Goal: Navigation & Orientation: Find specific page/section

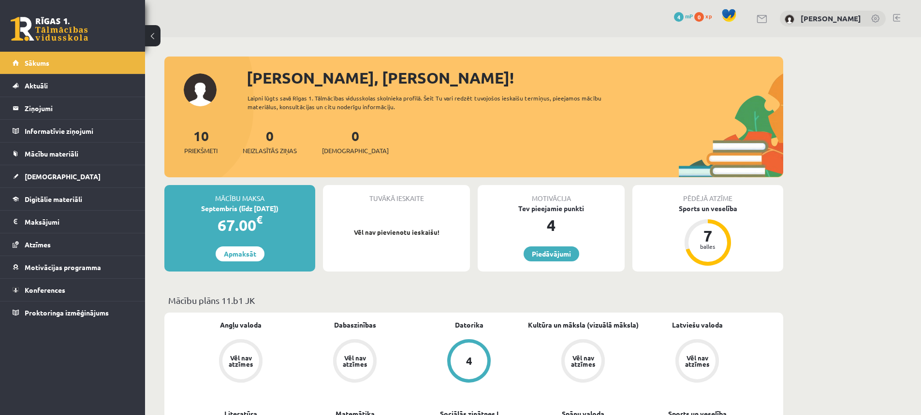
click at [874, 18] on link at bounding box center [876, 20] width 10 height 10
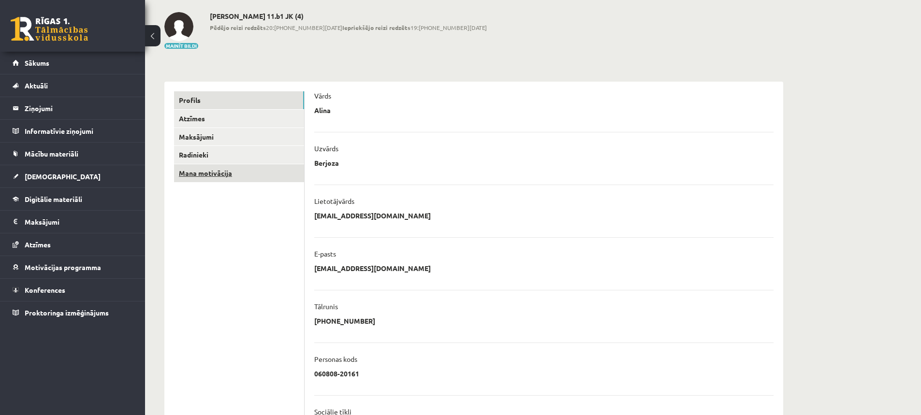
scroll to position [48, 0]
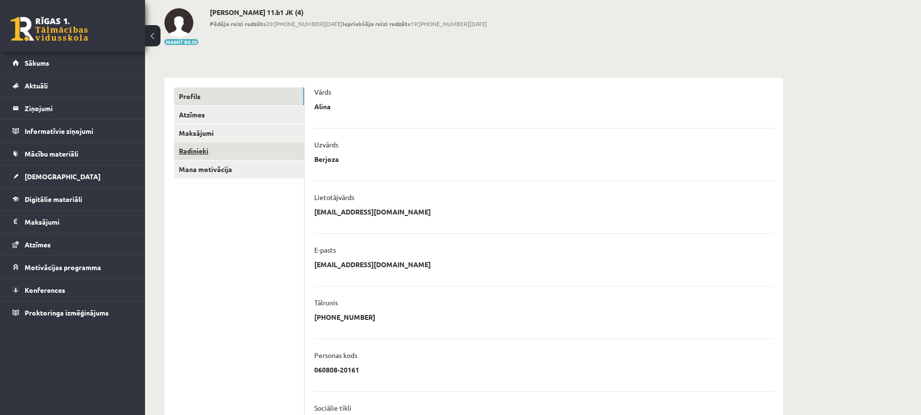
click at [195, 147] on link "Radinieki" at bounding box center [239, 151] width 130 height 18
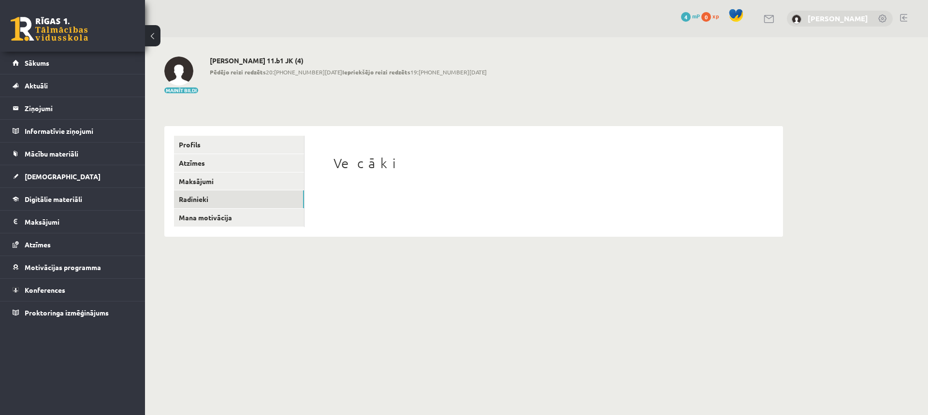
click at [844, 21] on link "[PERSON_NAME]" at bounding box center [838, 19] width 60 height 10
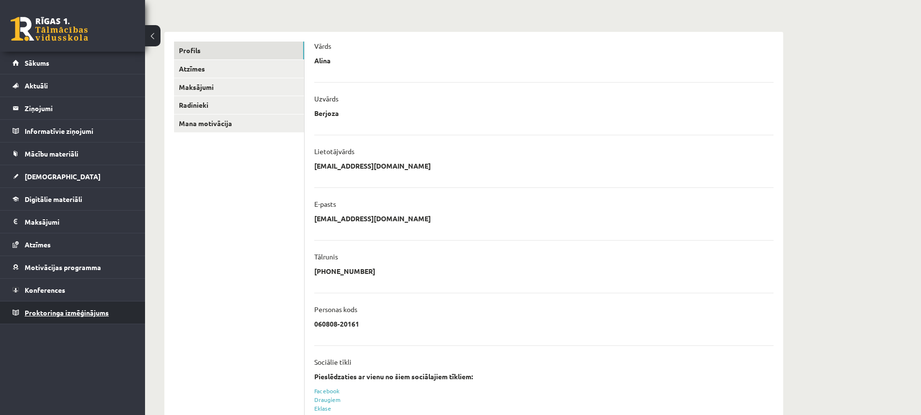
scroll to position [97, 0]
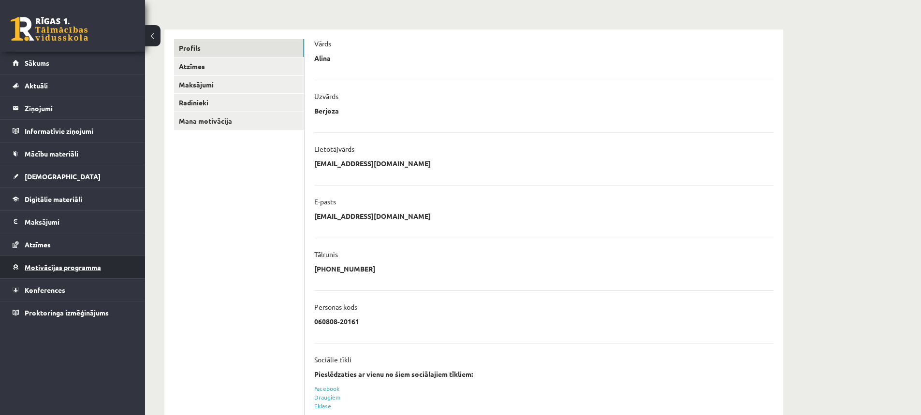
click at [93, 272] on link "Motivācijas programma" at bounding box center [73, 267] width 120 height 22
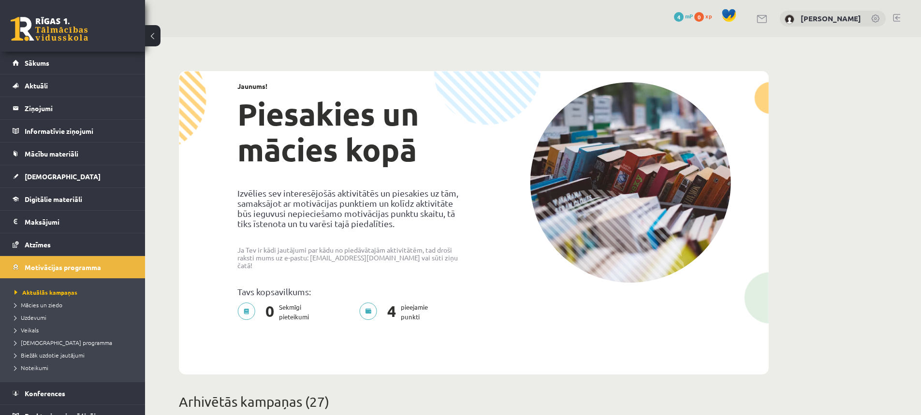
click at [693, 18] on span "mP" at bounding box center [689, 16] width 8 height 8
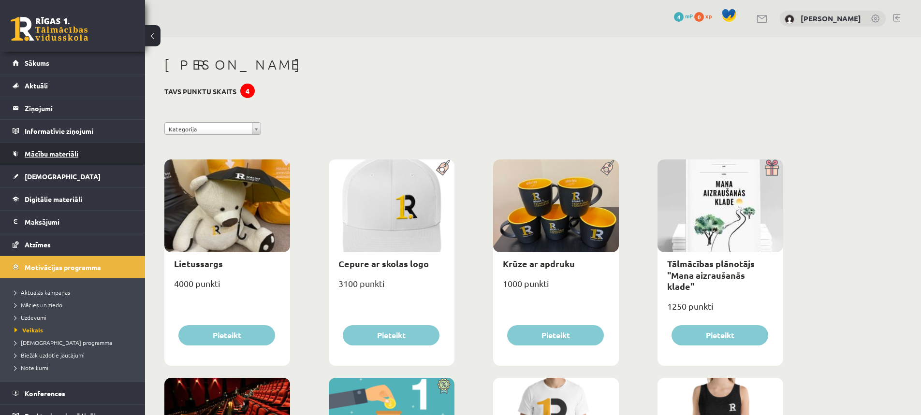
click at [23, 159] on link "Mācību materiāli" at bounding box center [73, 154] width 120 height 22
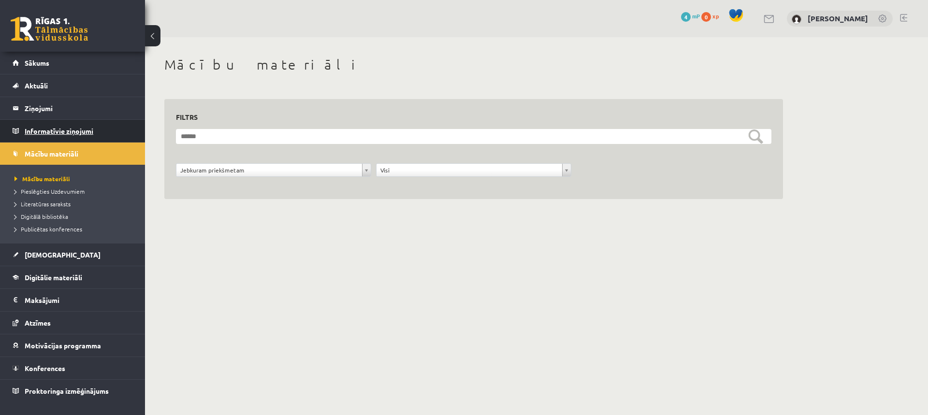
click at [55, 138] on legend "Informatīvie ziņojumi 0" at bounding box center [79, 131] width 108 height 22
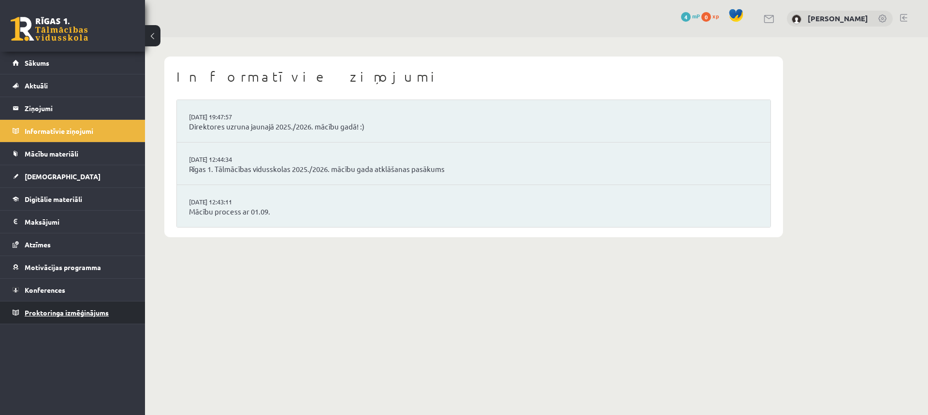
click at [54, 316] on span "Proktoringa izmēģinājums" at bounding box center [67, 312] width 84 height 9
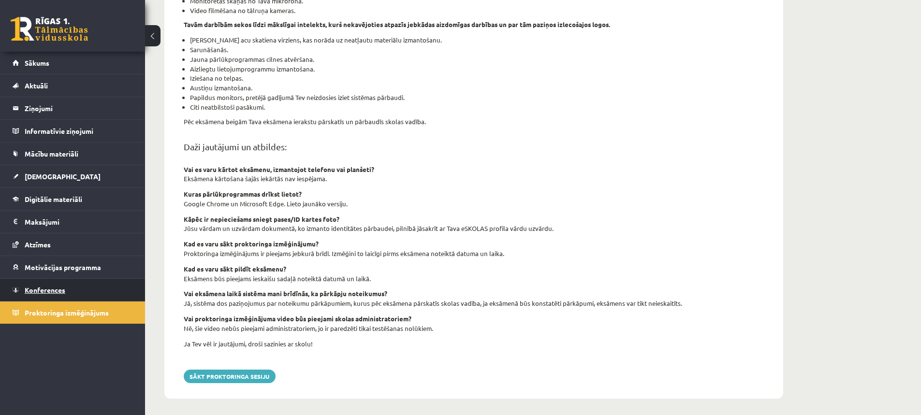
scroll to position [252, 0]
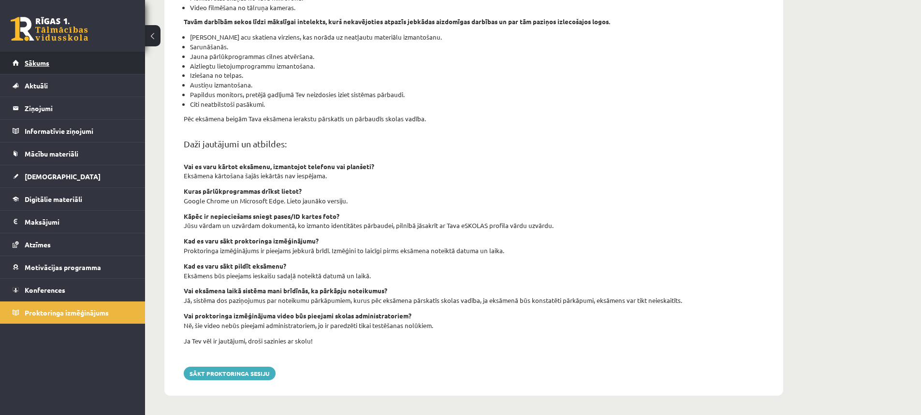
click at [48, 65] on span "Sākums" at bounding box center [37, 63] width 25 height 9
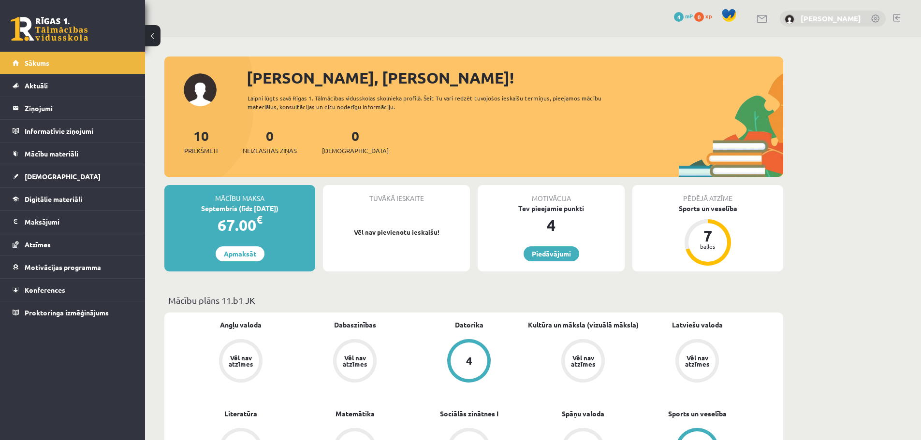
click at [827, 17] on link "[PERSON_NAME]" at bounding box center [831, 19] width 60 height 10
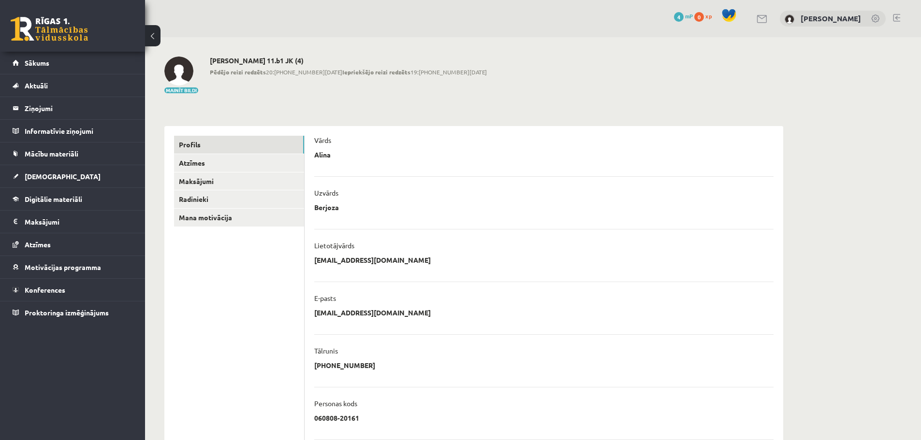
click at [177, 76] on img at bounding box center [178, 71] width 29 height 29
click at [768, 20] on link at bounding box center [763, 19] width 12 height 8
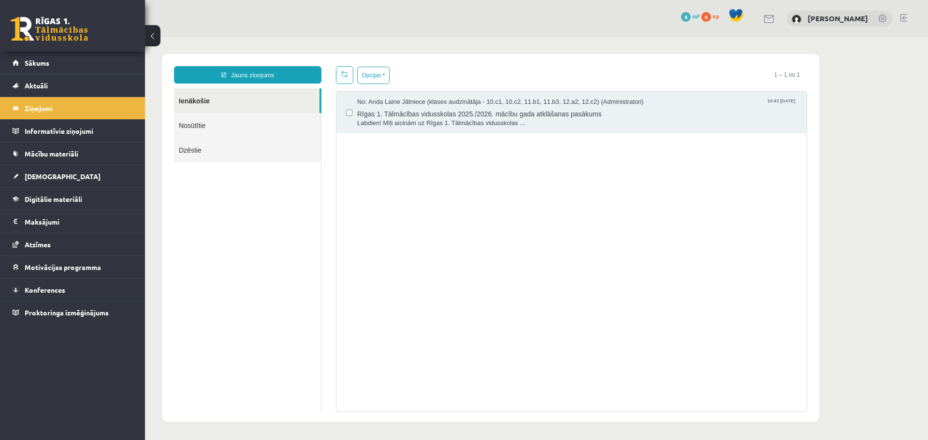
click at [205, 127] on link "Nosūtītie" at bounding box center [247, 125] width 147 height 25
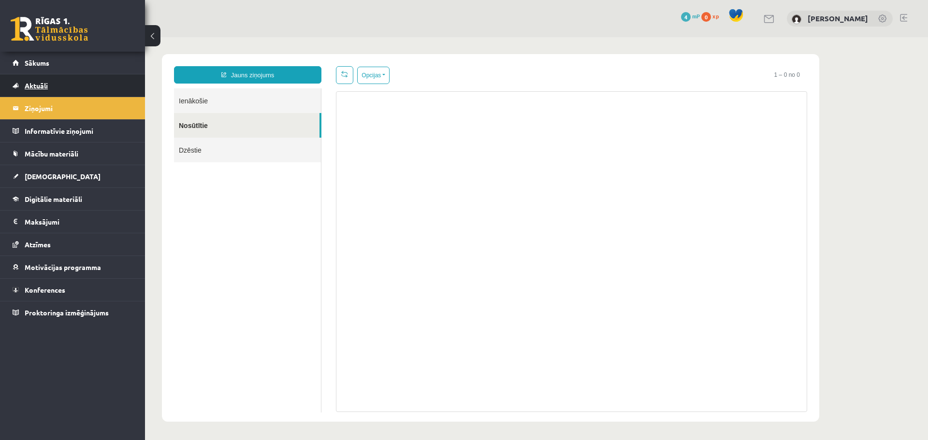
click at [43, 86] on span "Aktuāli" at bounding box center [36, 85] width 23 height 9
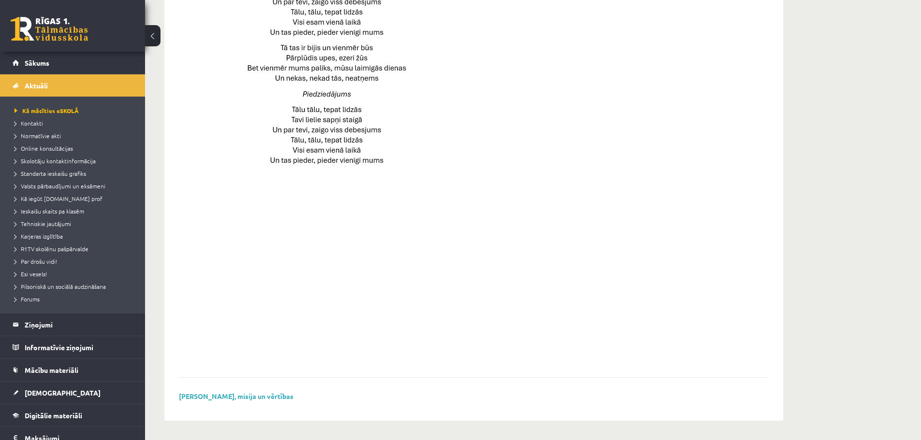
scroll to position [613, 0]
click at [238, 398] on link "Skolas vīzija, misija un vērtības" at bounding box center [236, 396] width 115 height 9
